Goal: Task Accomplishment & Management: Use online tool/utility

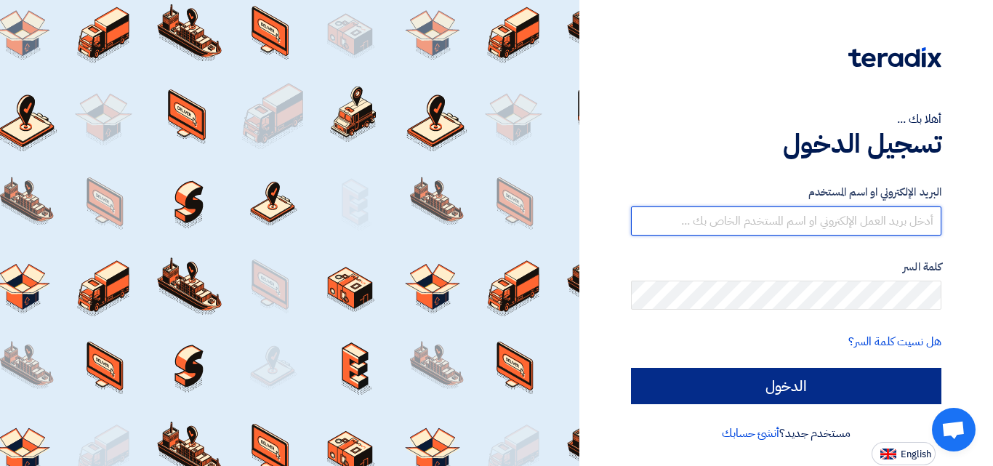
type input "[DOMAIN_NAME][EMAIL_ADDRESS][DOMAIN_NAME]"
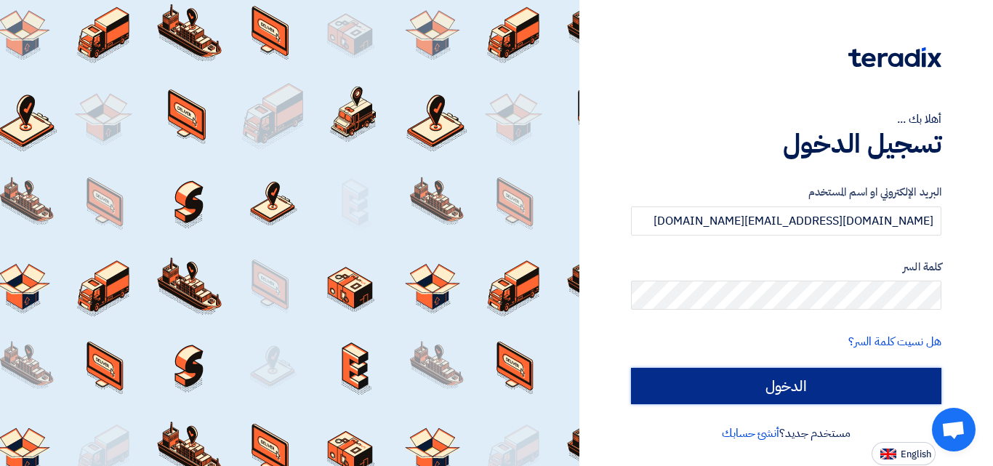
click at [705, 380] on input "الدخول" at bounding box center [786, 386] width 310 height 36
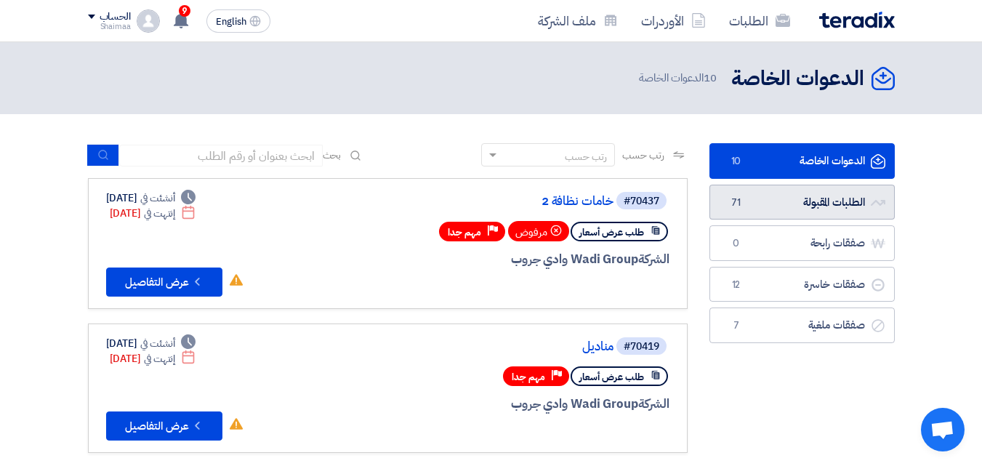
click at [808, 200] on link "الطلبات المقبولة الطلبات المقبولة 71" at bounding box center [801, 203] width 185 height 36
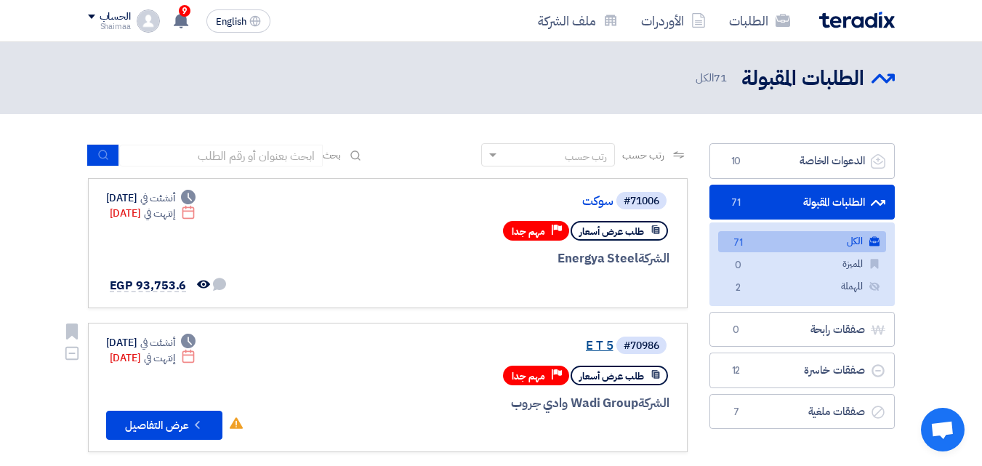
click at [594, 342] on link "E T 5" at bounding box center [468, 345] width 291 height 13
